Goal: Check status

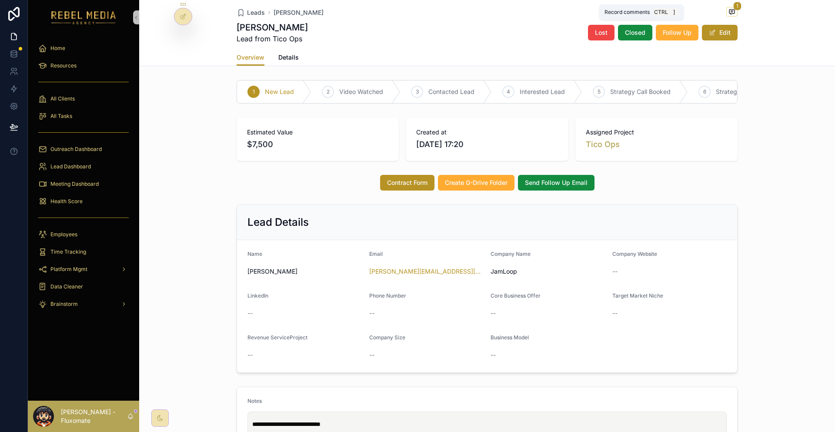
click at [733, 4] on span "1" at bounding box center [737, 6] width 8 height 9
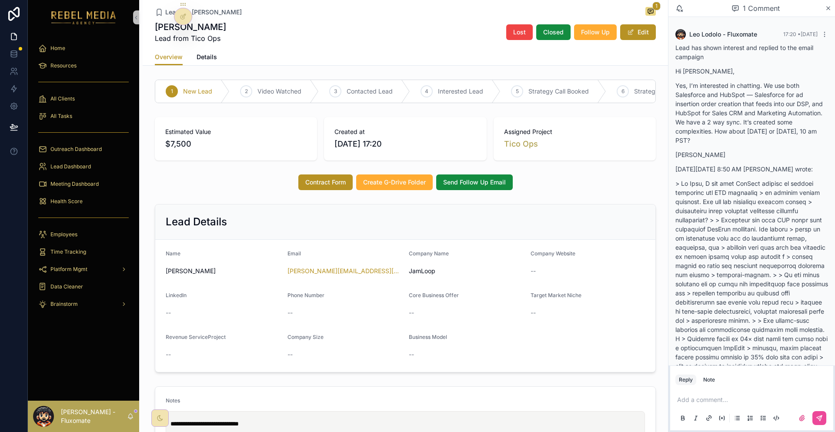
click at [823, 8] on div "1 Comment" at bounding box center [756, 8] width 138 height 15
click at [827, 10] on icon "scrollable content" at bounding box center [828, 8] width 3 height 3
